Goal: Information Seeking & Learning: Learn about a topic

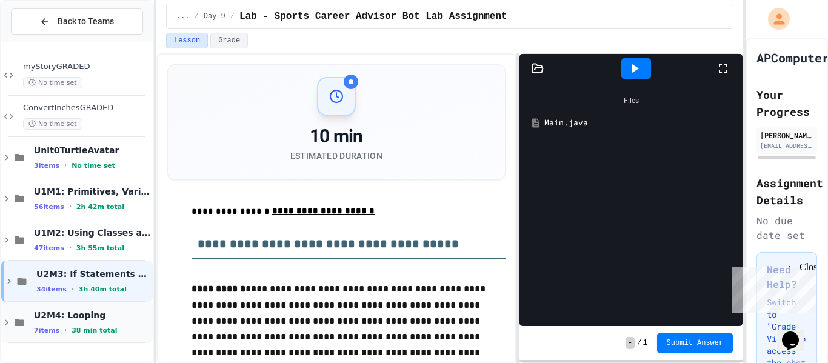
click at [83, 307] on div "U2M4: Looping 7 items • 38 min total" at bounding box center [77, 322] width 152 height 41
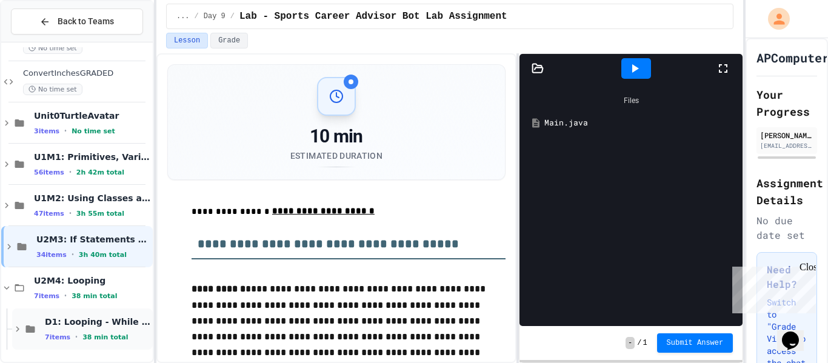
click at [87, 321] on span "D1: Looping - While Loops" at bounding box center [97, 321] width 105 height 11
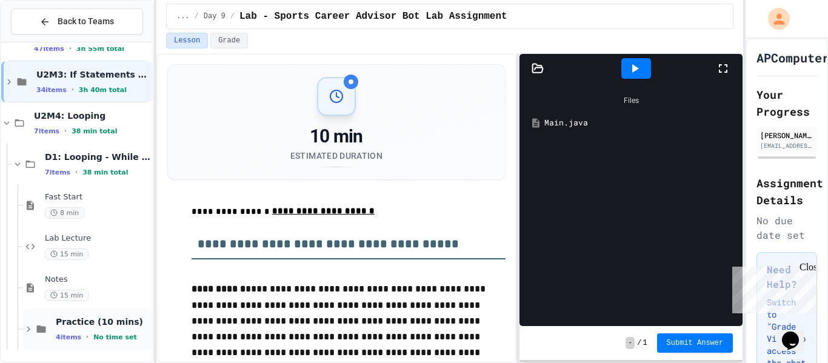
click at [85, 325] on span "Practice (10 mins)" at bounding box center [103, 321] width 95 height 11
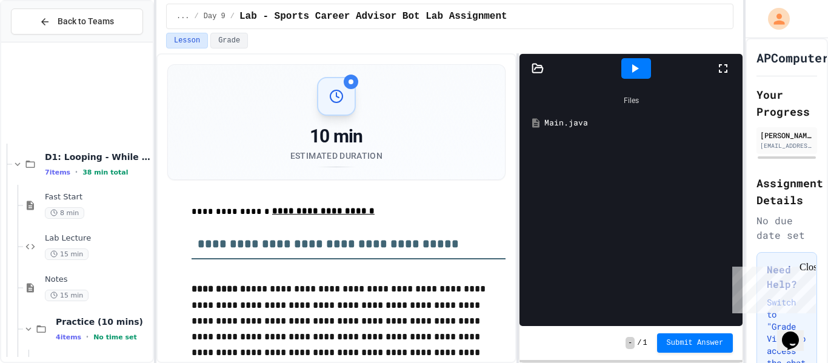
scroll to position [364, 0]
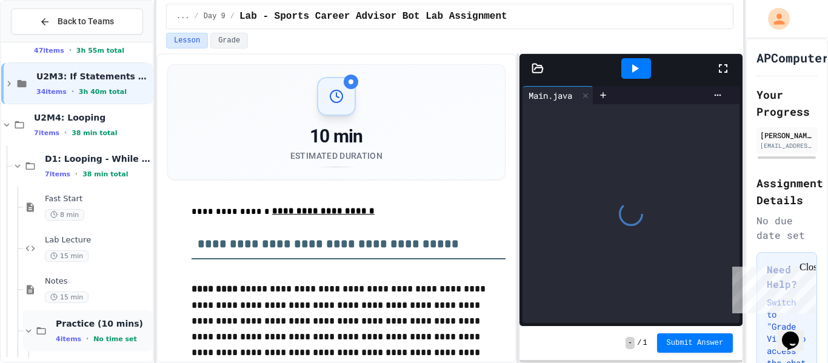
click at [74, 322] on span "Practice (10 mins)" at bounding box center [103, 323] width 95 height 11
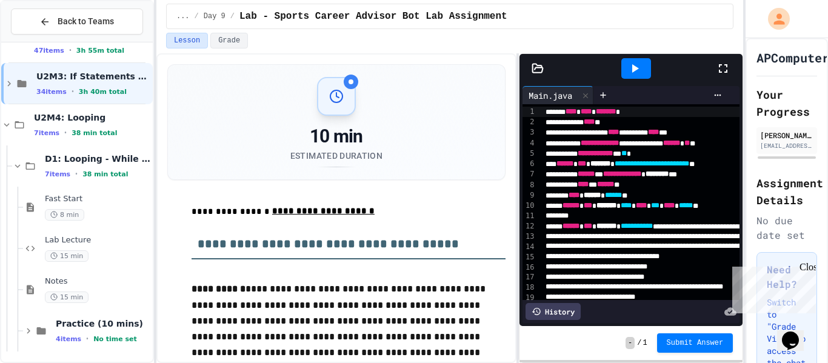
scroll to position [185, 0]
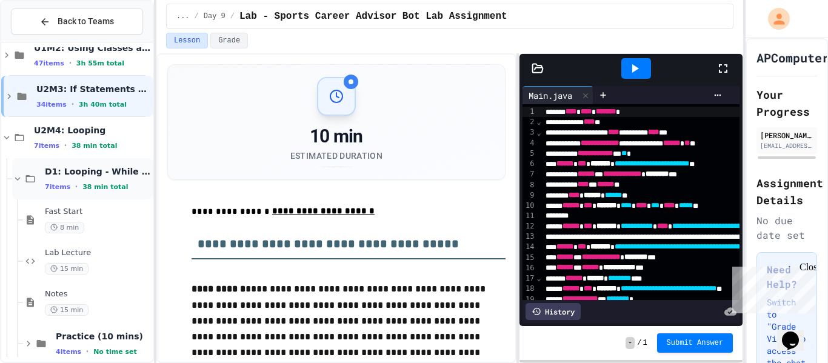
click at [70, 173] on span "D1: Looping - While Loops" at bounding box center [97, 171] width 105 height 11
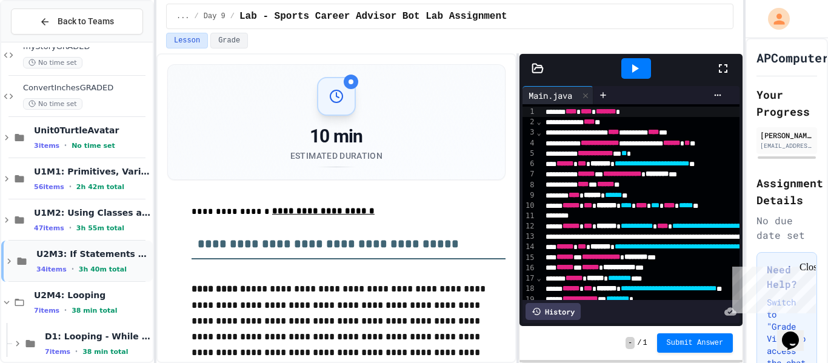
scroll to position [35, 0]
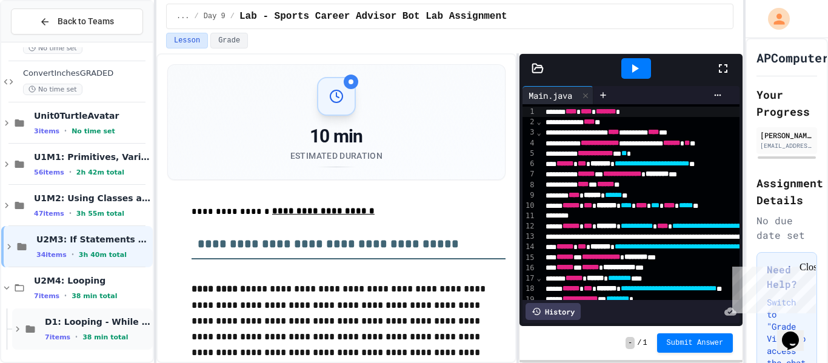
click at [73, 315] on div "D1: Looping - While Loops 7 items • 38 min total" at bounding box center [82, 328] width 141 height 41
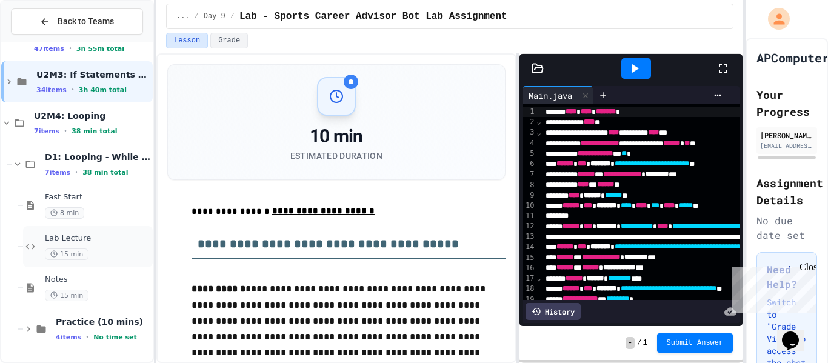
click at [91, 238] on span "Lab Lecture" at bounding box center [97, 238] width 105 height 10
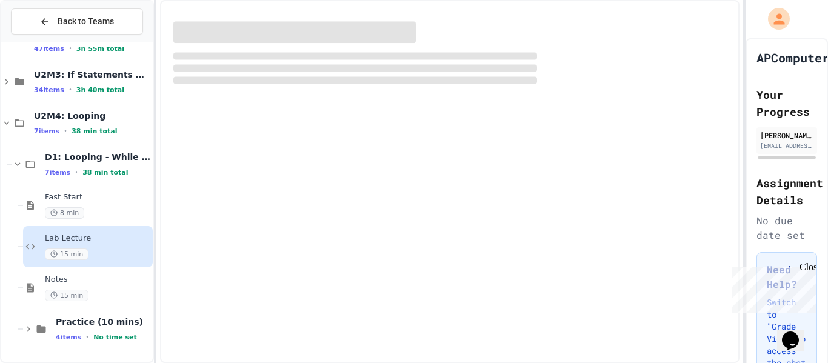
scroll to position [185, 0]
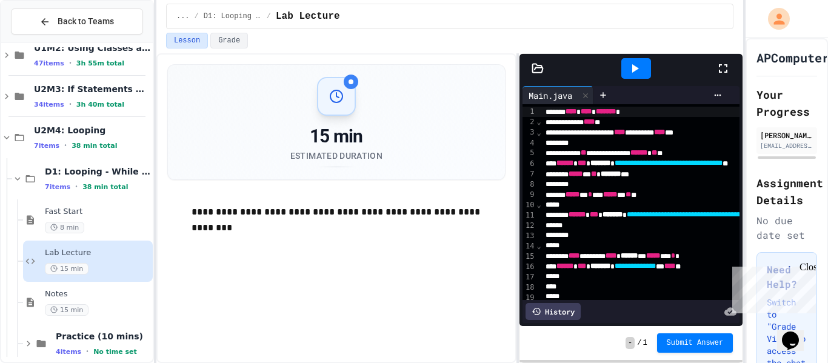
click at [566, 195] on div "*** ***** * * ** ***** * ** *" at bounding box center [703, 195] width 323 height 10
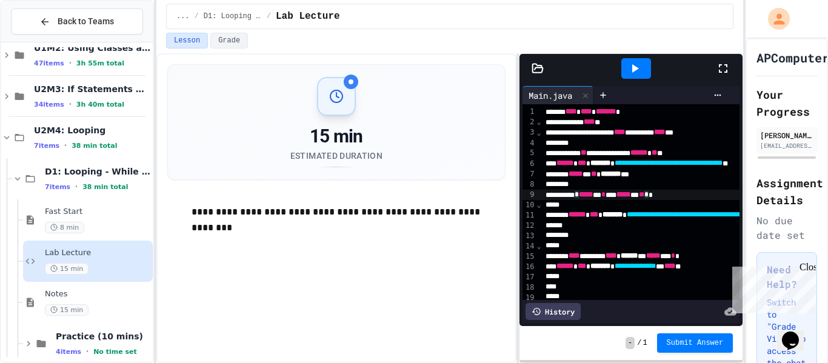
click at [570, 246] on div "*" at bounding box center [703, 246] width 323 height 10
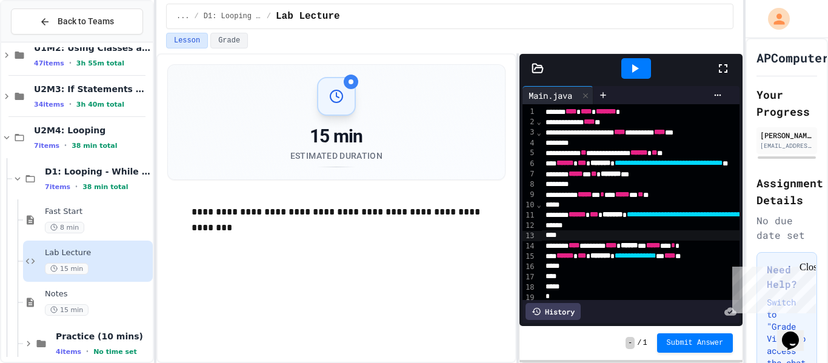
click at [573, 265] on div "*" at bounding box center [703, 266] width 323 height 10
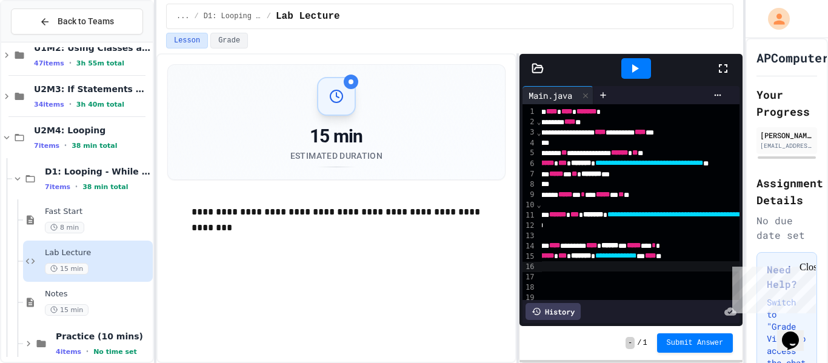
scroll to position [0, 0]
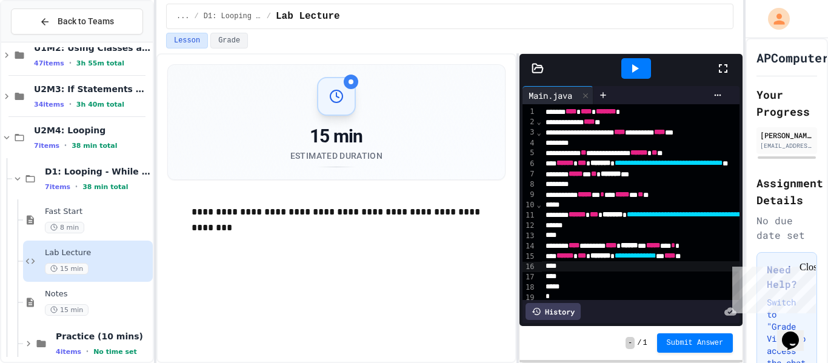
click at [693, 178] on div "*** ***** * ** * ******* ***" at bounding box center [703, 174] width 323 height 10
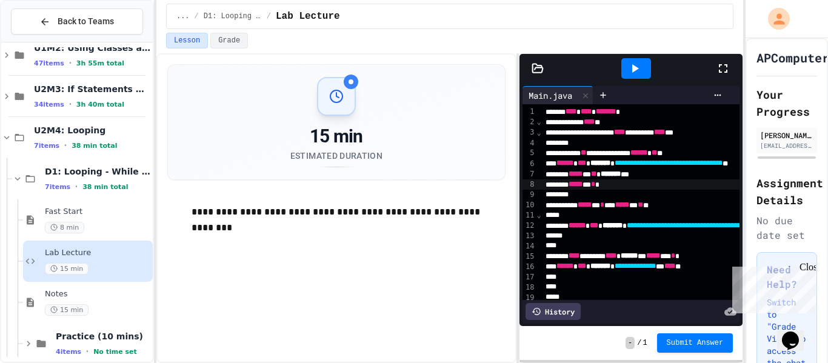
scroll to position [0, 125]
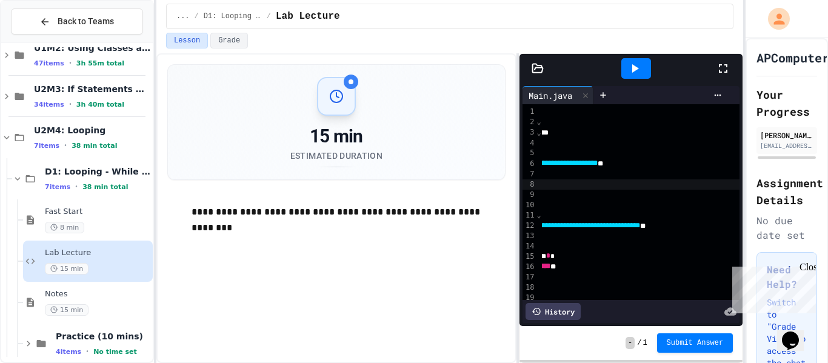
click at [735, 224] on div "**********" at bounding box center [578, 226] width 323 height 10
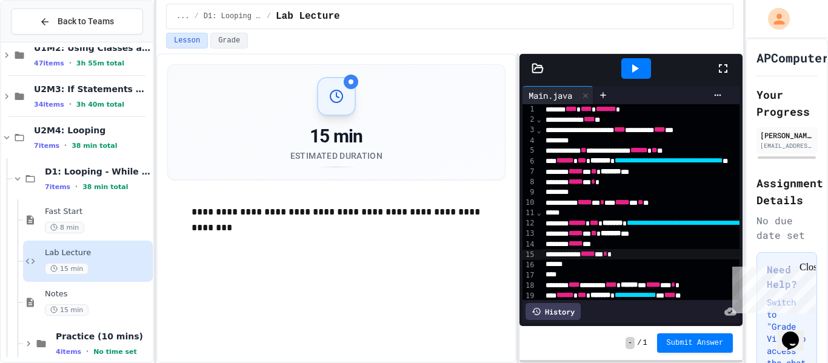
scroll to position [199, 0]
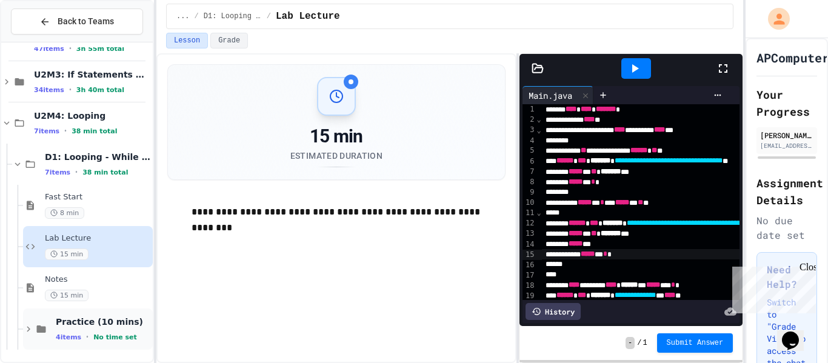
click at [83, 316] on span "Practice (10 mins)" at bounding box center [103, 321] width 95 height 11
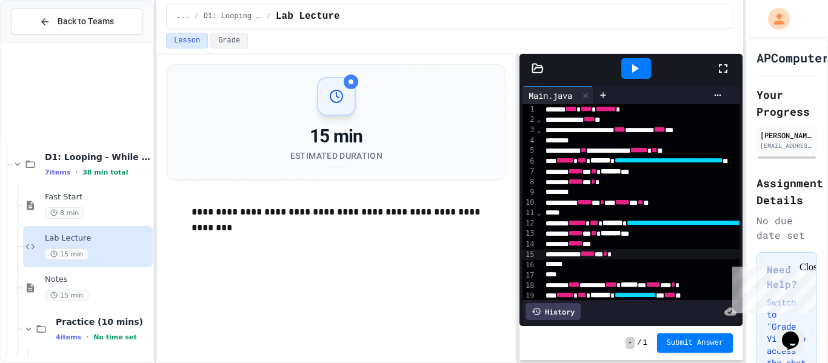
scroll to position [364, 0]
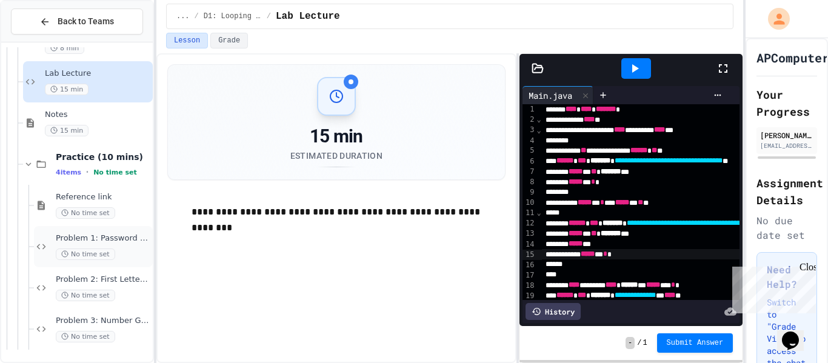
click at [80, 240] on span "Problem 1: Password Length Checker" at bounding box center [103, 238] width 95 height 10
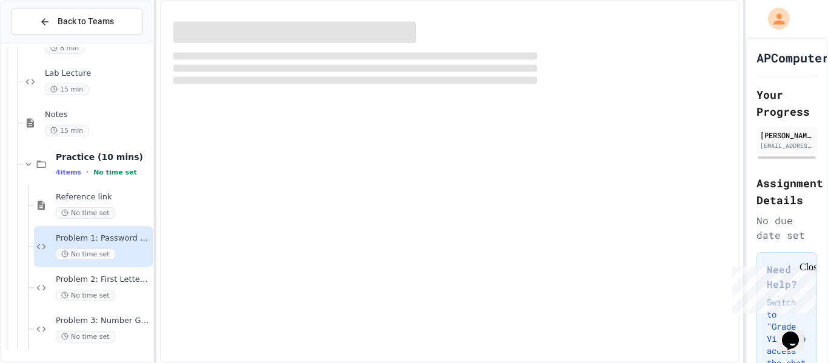
scroll to position [350, 0]
